Goal: Book appointment/travel/reservation

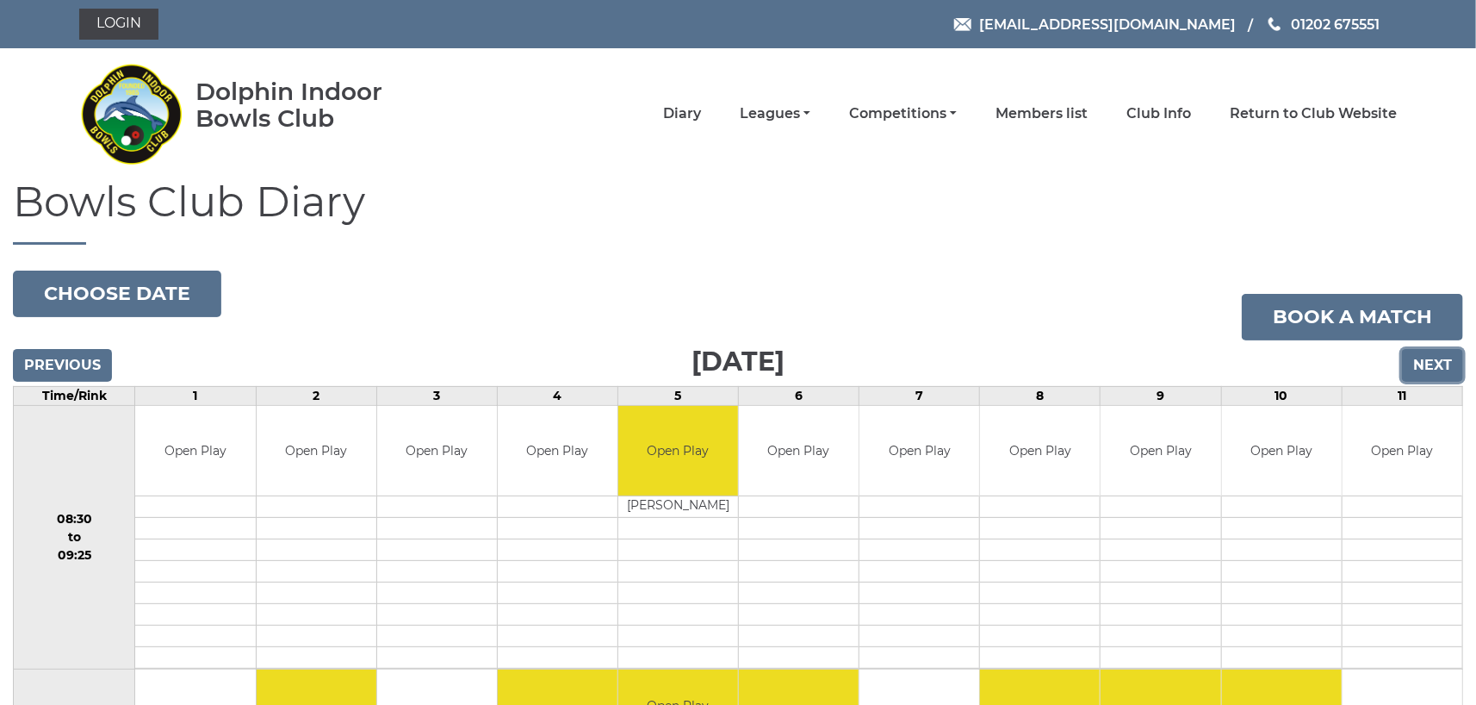
click at [1431, 361] on input "Next" at bounding box center [1432, 365] width 61 height 33
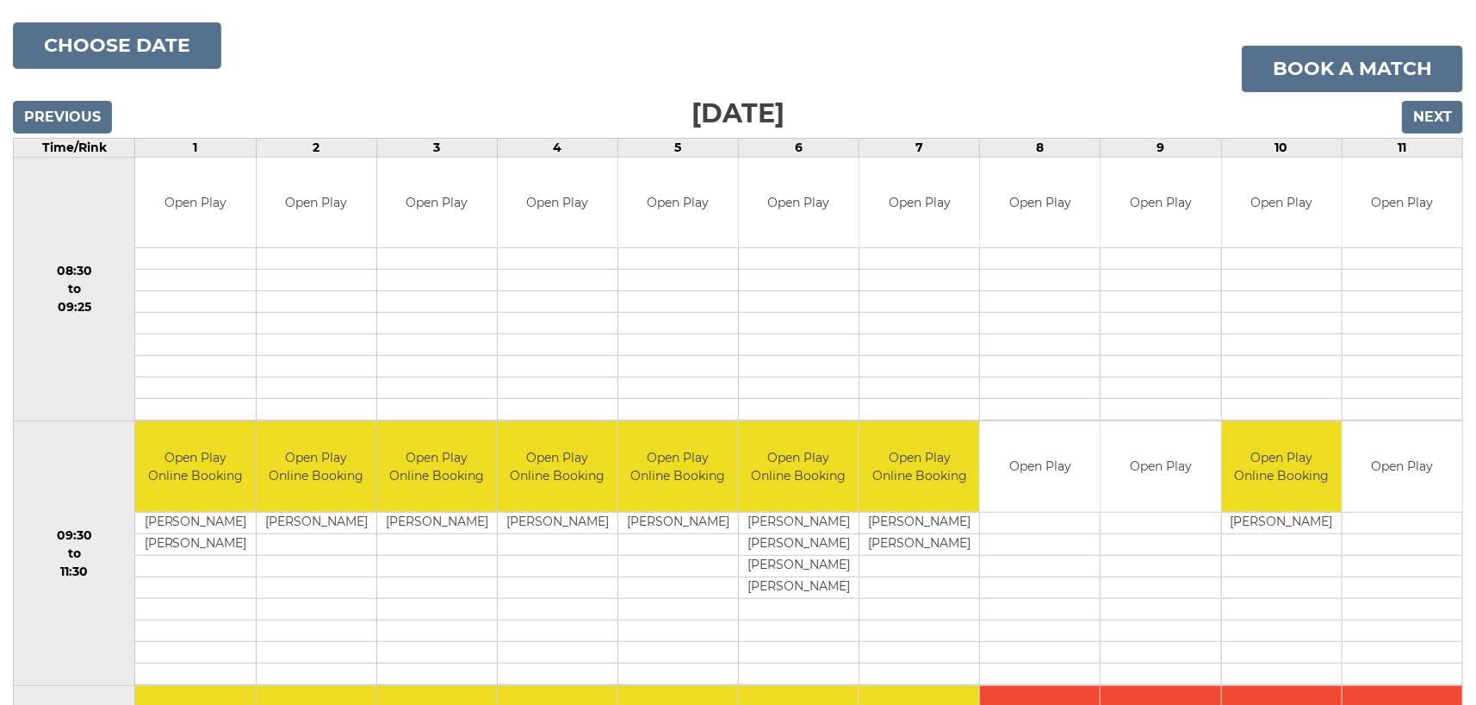
scroll to position [189, 0]
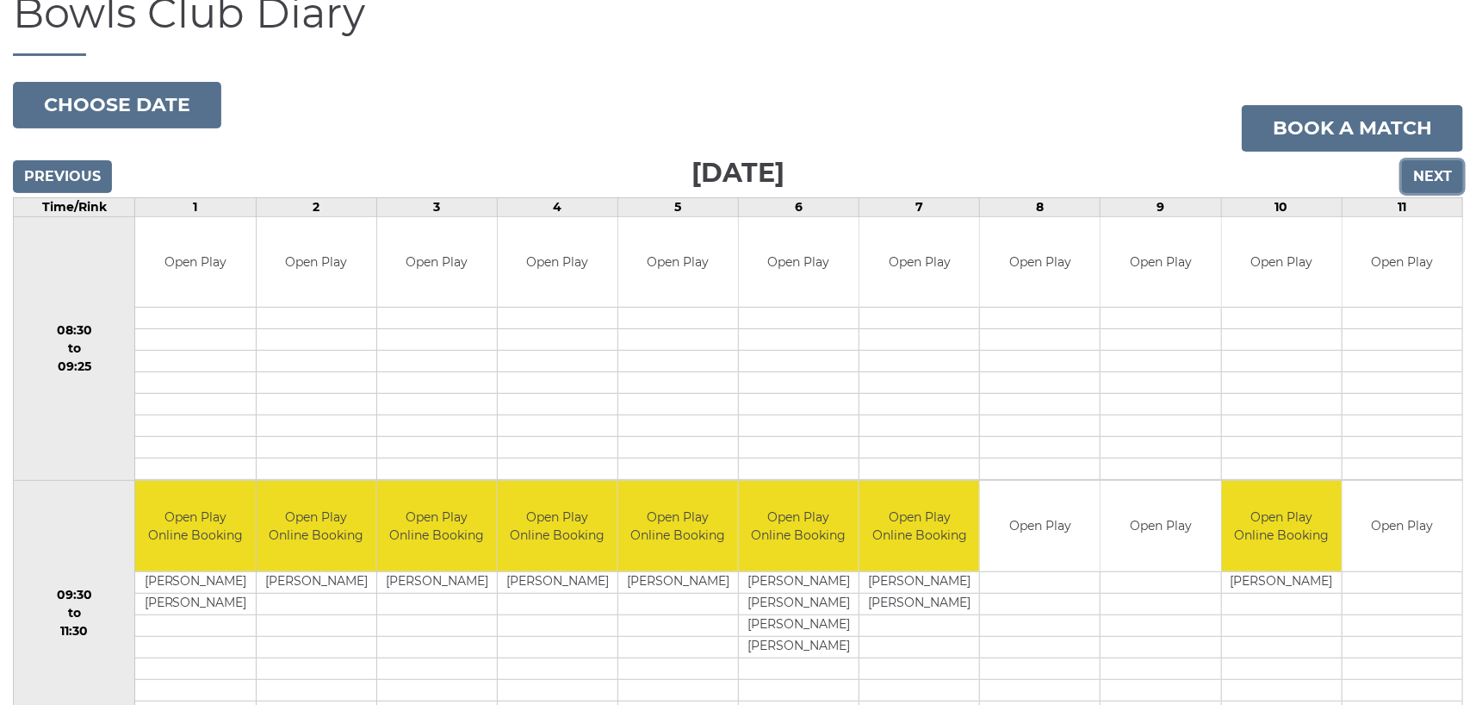
click at [1432, 177] on input "Next" at bounding box center [1432, 176] width 61 height 33
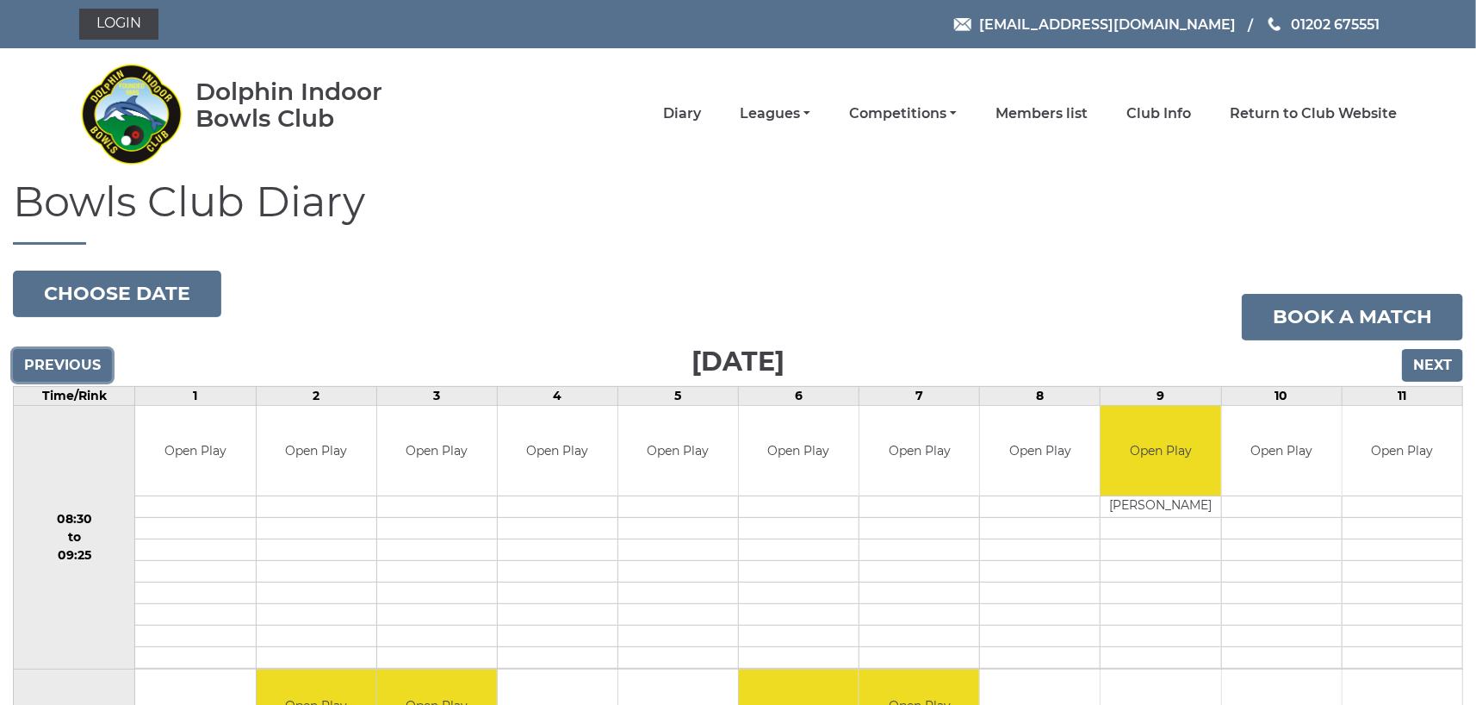
click at [82, 361] on input "Previous" at bounding box center [62, 365] width 99 height 33
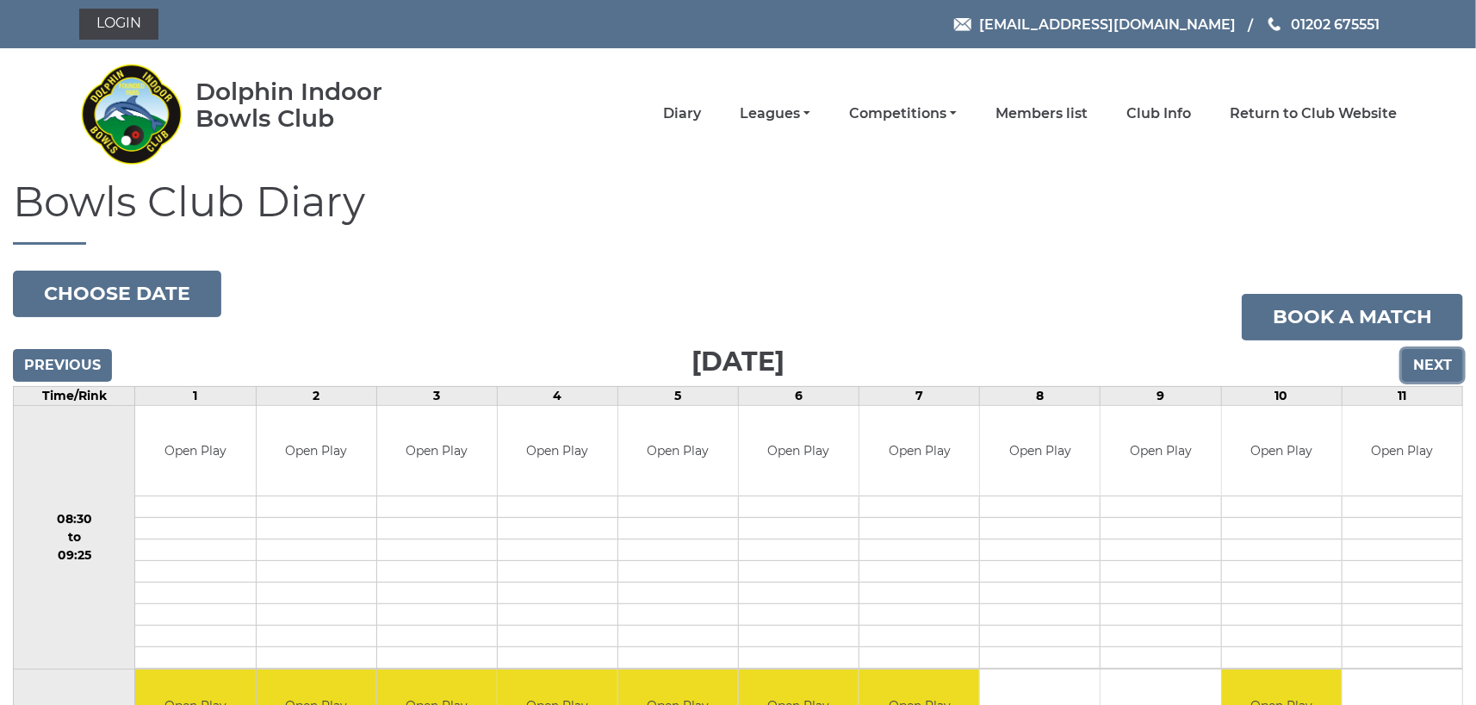
click at [1443, 360] on input "Next" at bounding box center [1432, 365] width 61 height 33
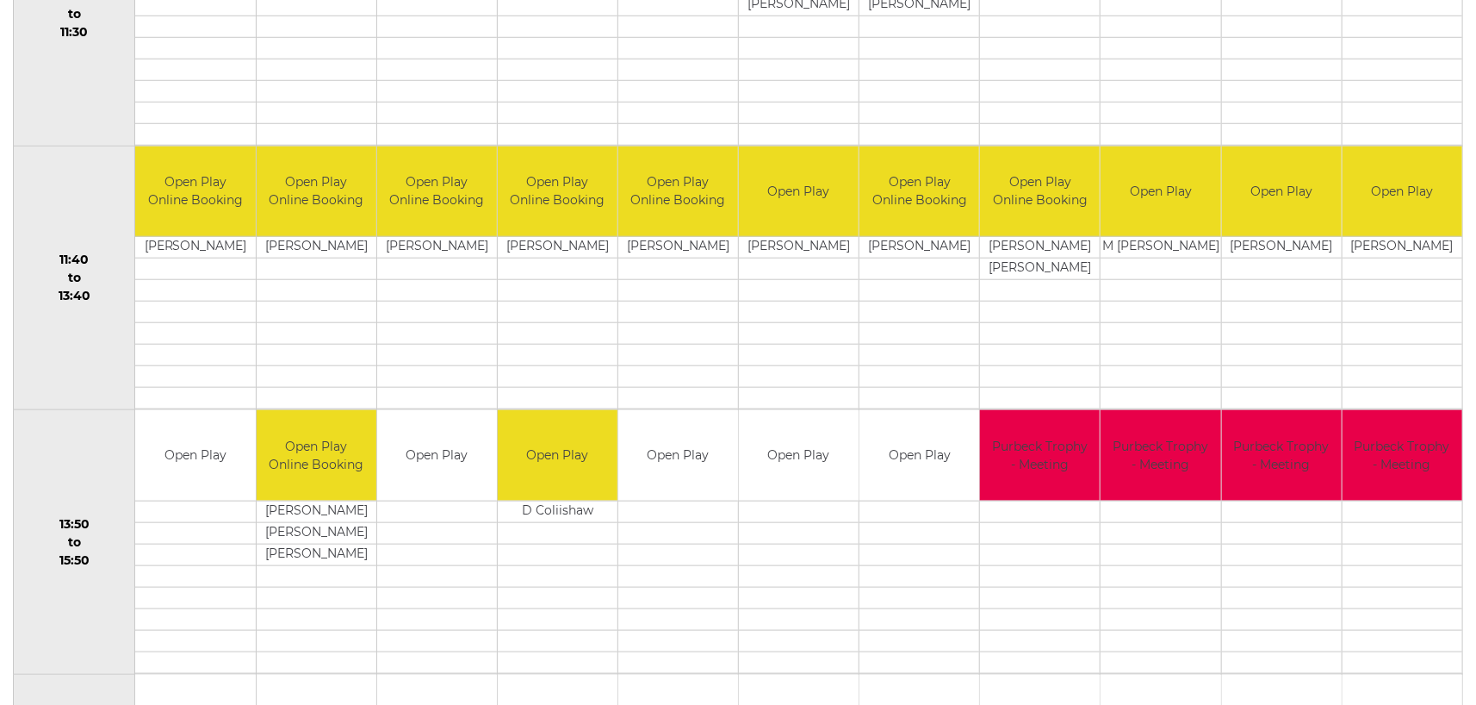
scroll to position [804, 0]
